Goal: Information Seeking & Learning: Check status

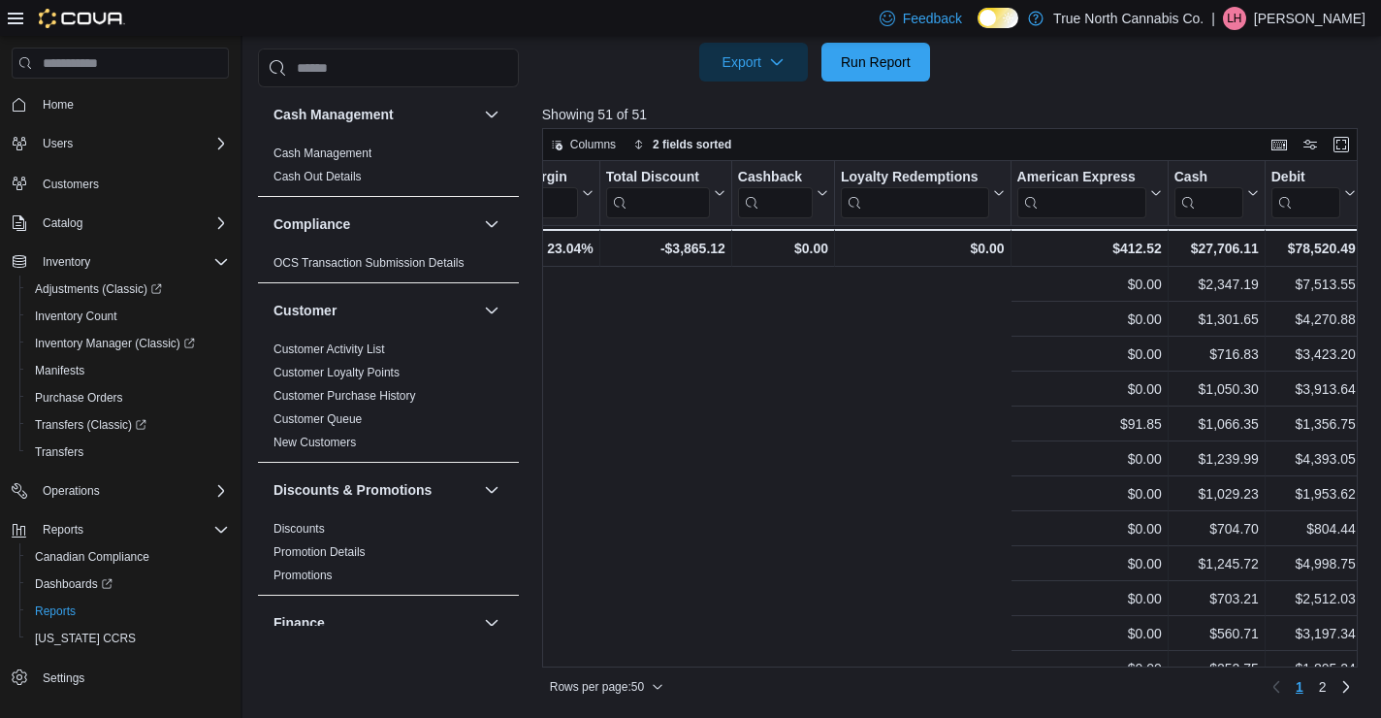
scroll to position [0, 2733]
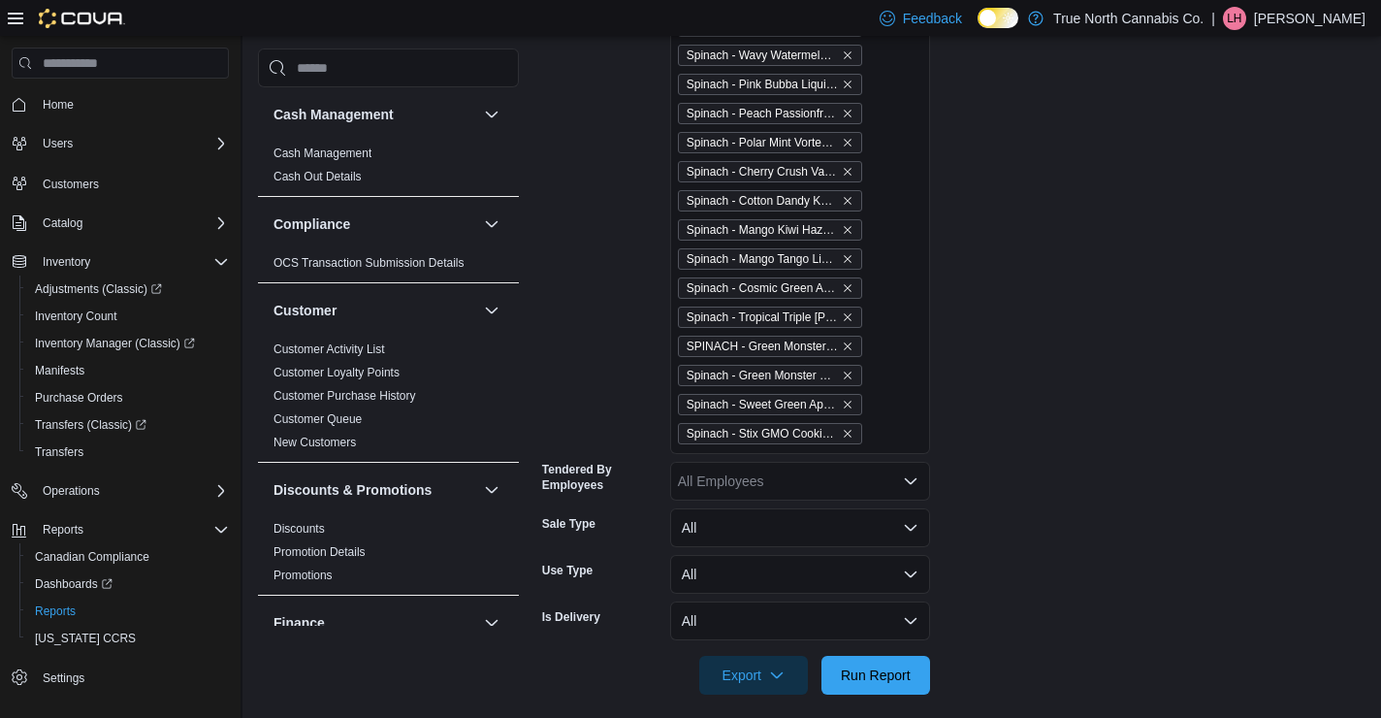
scroll to position [6091, 0]
